Goal: Information Seeking & Learning: Find specific fact

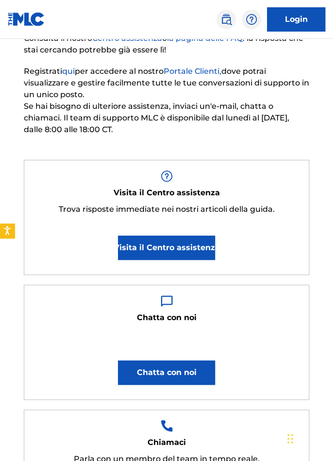
scroll to position [121, 0]
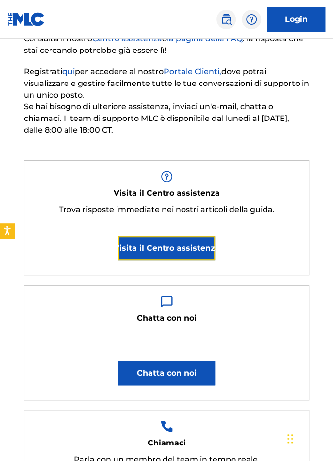
click at [197, 251] on font "Visita il Centro assistenza" at bounding box center [167, 247] width 106 height 9
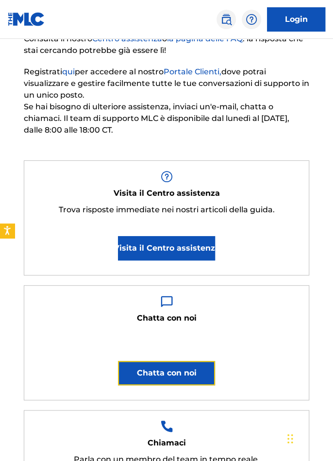
click at [194, 368] on font "Chatta con noi" at bounding box center [167, 372] width 60 height 9
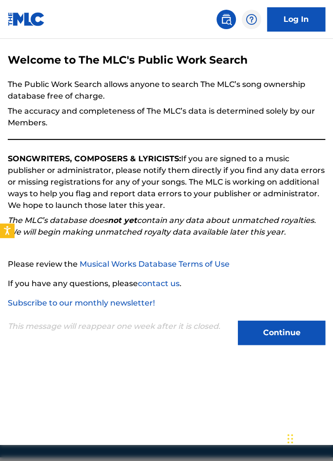
scroll to position [16, 0]
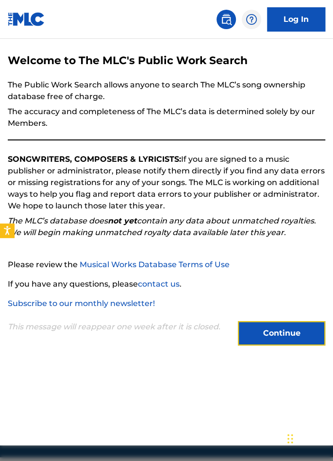
click at [276, 345] on button "Continue" at bounding box center [281, 333] width 87 height 24
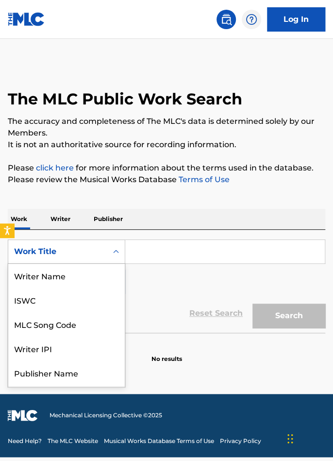
scroll to position [0, 0]
click at [82, 277] on div "Writer Name" at bounding box center [66, 276] width 117 height 24
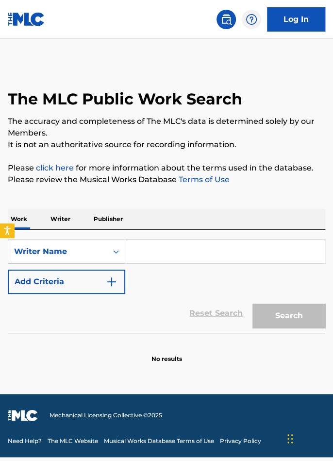
click at [169, 255] on input "Search Form" at bounding box center [225, 251] width 200 height 23
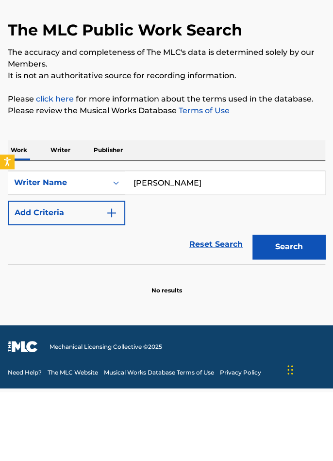
click at [163, 251] on input "Ausilio camboni" at bounding box center [225, 251] width 200 height 23
click at [169, 250] on input "Ausilio camboni" at bounding box center [225, 251] width 200 height 23
type input "Ausilio Camboni"
click at [292, 318] on button "Search" at bounding box center [288, 315] width 73 height 24
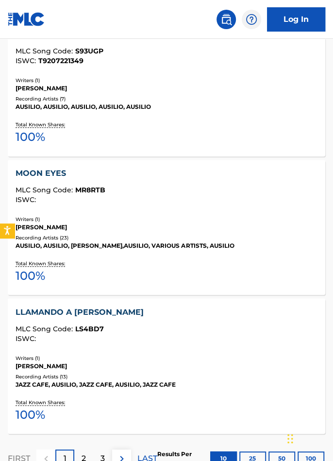
scroll to position [1343, 0]
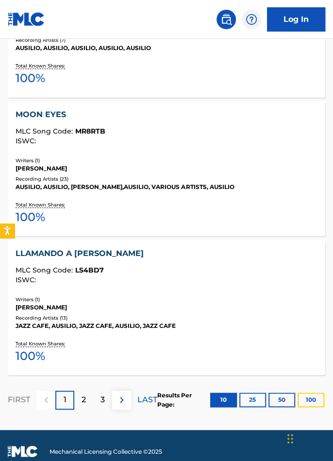
click at [312, 402] on button "100" at bounding box center [311, 399] width 27 height 15
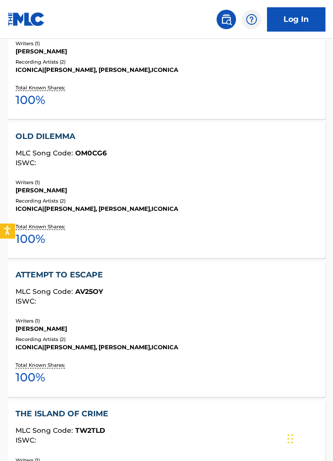
scroll to position [3628, 0]
click at [63, 135] on div "OLD DILEMMA" at bounding box center [167, 136] width 302 height 12
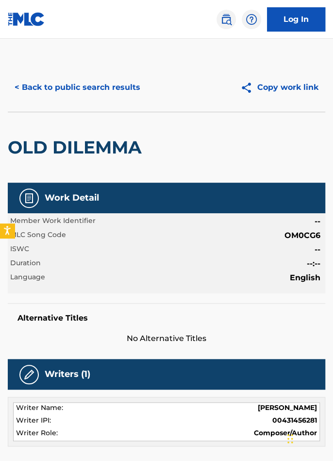
click at [258, 205] on div "Work Detail" at bounding box center [167, 198] width 318 height 31
click at [309, 268] on span "--:--" at bounding box center [314, 264] width 14 height 12
click at [309, 278] on span "English" at bounding box center [305, 278] width 31 height 12
click at [66, 228] on div "Member Work Identifier -- MLC Song Code OM0CG6 ISWC -- Duration --:-- Language …" at bounding box center [167, 253] width 318 height 80
click at [68, 206] on div "Work Detail" at bounding box center [167, 198] width 318 height 31
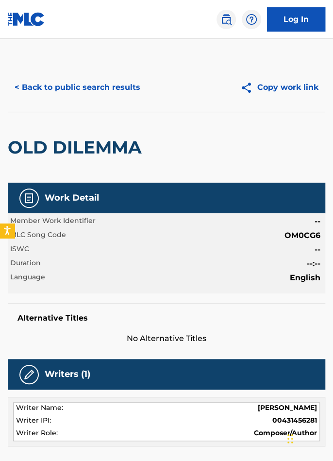
click at [38, 200] on div at bounding box center [28, 197] width 19 height 19
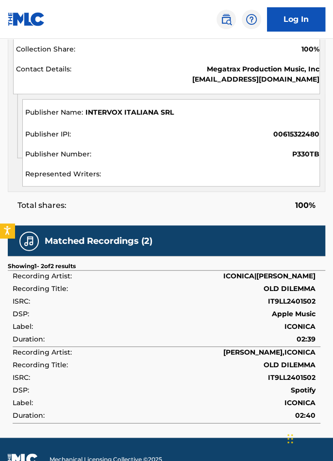
scroll to position [554, 0]
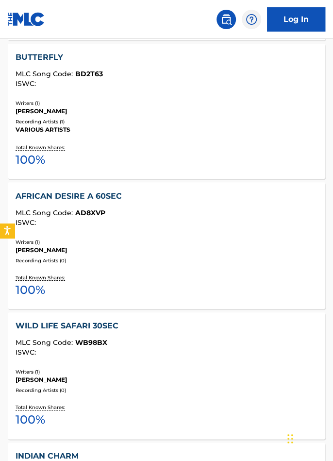
scroll to position [7914, 0]
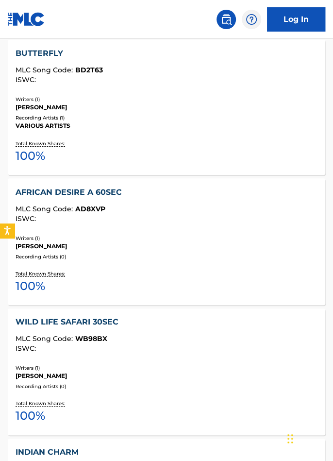
click at [108, 189] on div "AFRICAN DESIRE A 60SEC" at bounding box center [167, 192] width 302 height 12
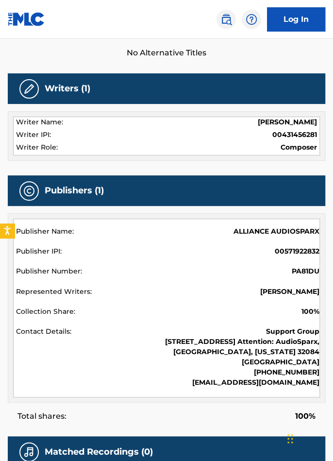
scroll to position [320, 0]
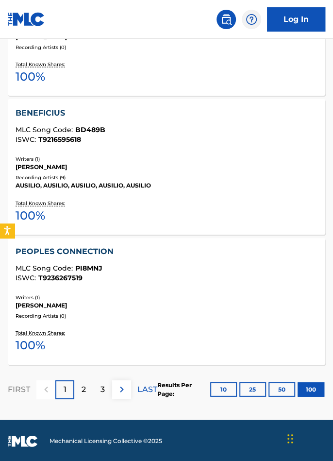
scroll to position [13429, 0]
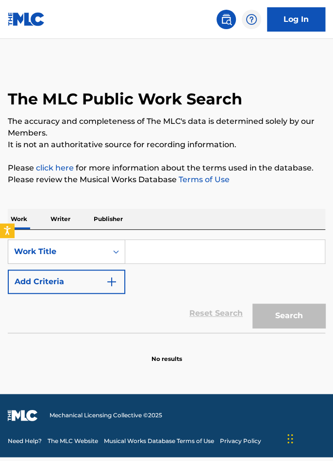
click at [163, 253] on input "Search Form" at bounding box center [225, 251] width 200 height 23
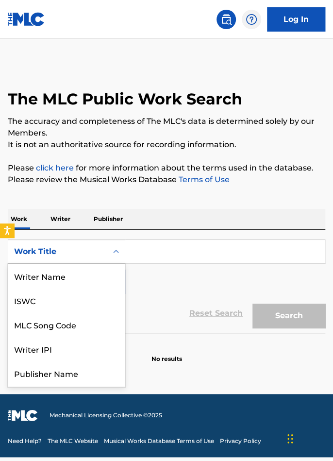
scroll to position [49, 0]
click at [84, 326] on div "Publisher Name" at bounding box center [66, 324] width 117 height 24
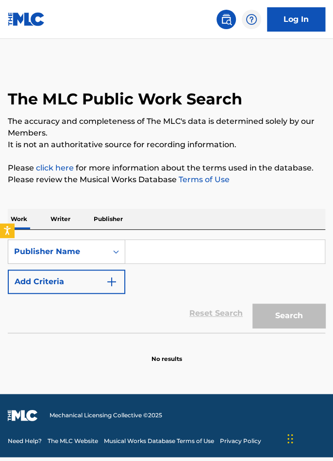
click at [159, 251] on input "Search Form" at bounding box center [225, 251] width 200 height 23
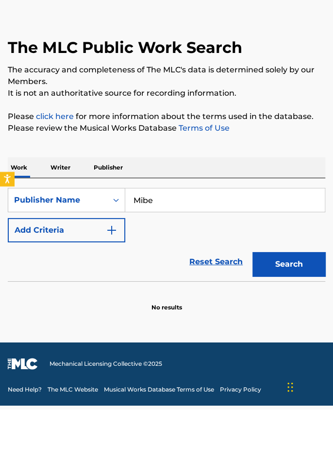
type input "Mibe"
click at [289, 310] on button "Search" at bounding box center [288, 315] width 73 height 24
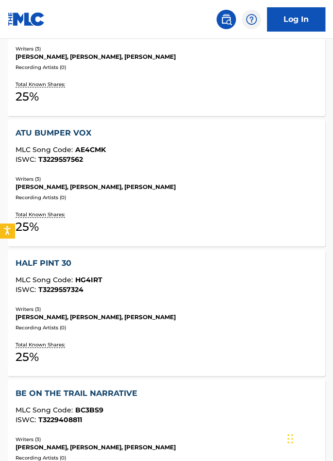
scroll to position [1282, 0]
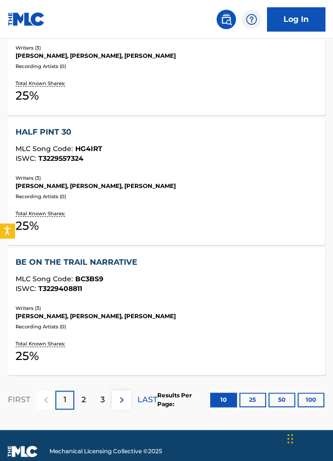
click at [151, 400] on p "LAST" at bounding box center [147, 400] width 20 height 12
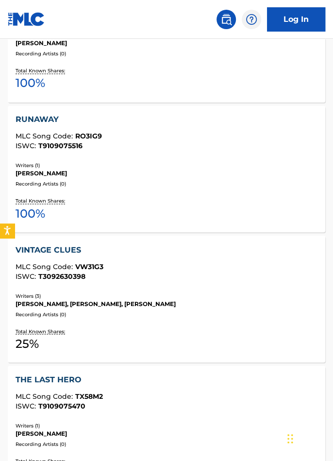
scroll to position [493, 0]
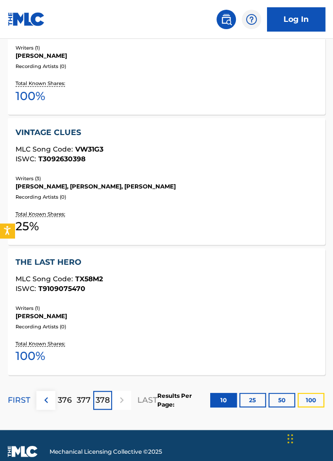
click at [311, 397] on button "100" at bounding box center [311, 399] width 27 height 15
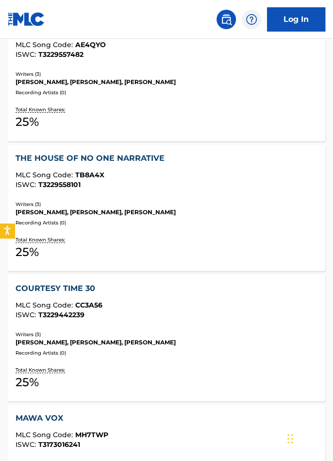
scroll to position [12980, 0]
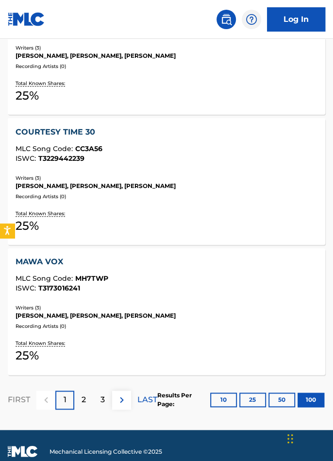
click at [102, 396] on p "3" at bounding box center [103, 400] width 4 height 12
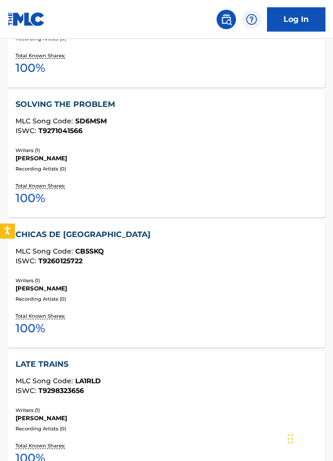
scroll to position [3377, 0]
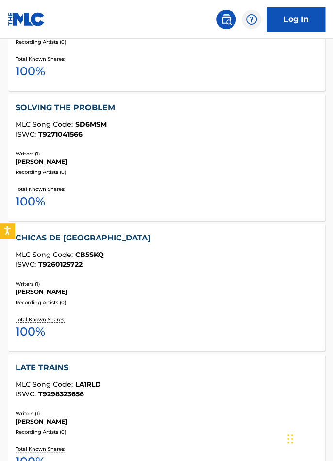
click at [85, 105] on div "SOLVING THE PROBLEM" at bounding box center [167, 108] width 302 height 12
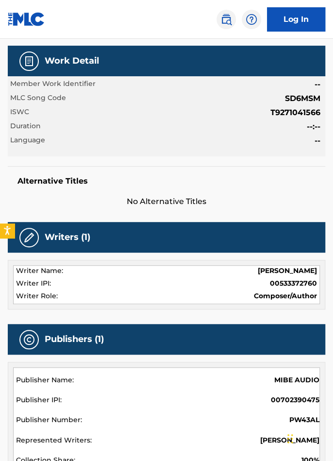
scroll to position [160, 0]
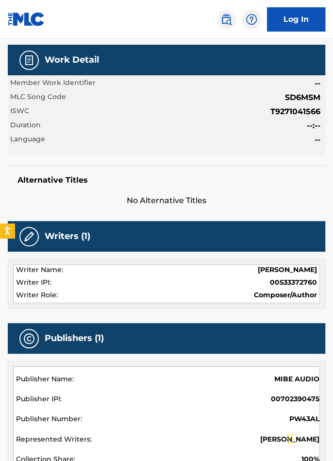
click at [234, 241] on div "Writers (1)" at bounding box center [167, 236] width 318 height 31
click at [291, 279] on span "00533372760" at bounding box center [293, 282] width 47 height 10
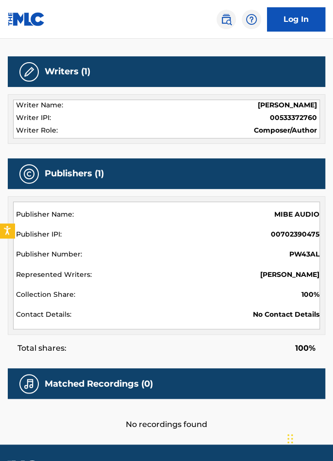
scroll to position [314, 0]
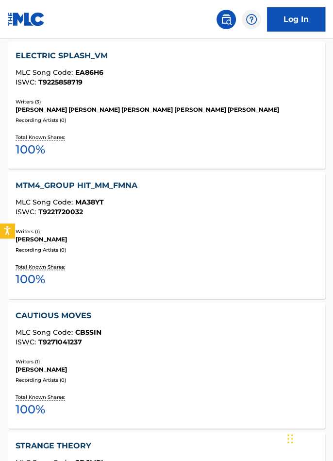
scroll to position [5128, 0]
